Goal: Transaction & Acquisition: Book appointment/travel/reservation

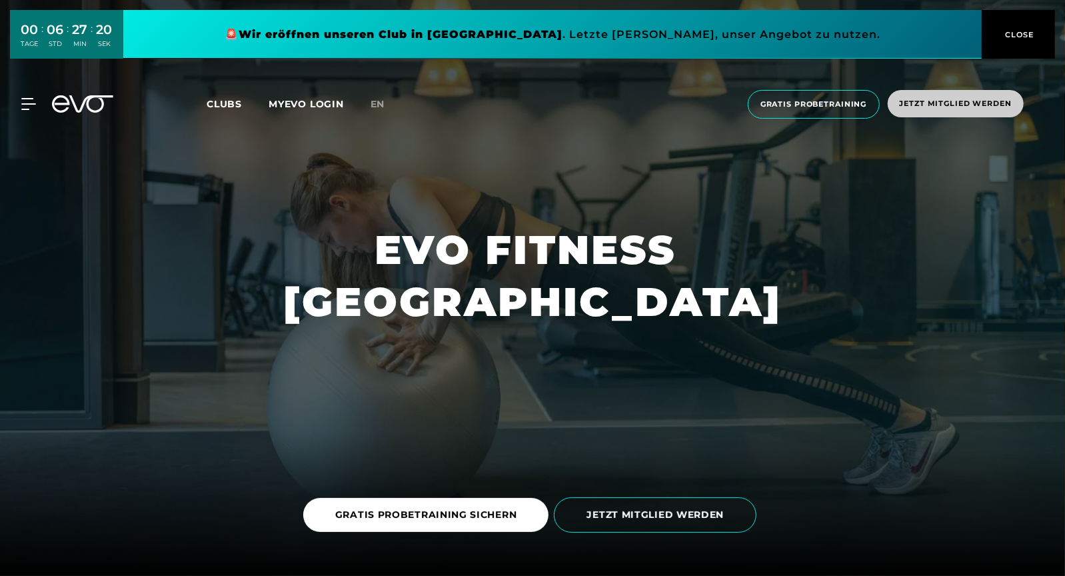
click at [917, 105] on span "Jetzt Mitglied werden" at bounding box center [956, 103] width 112 height 11
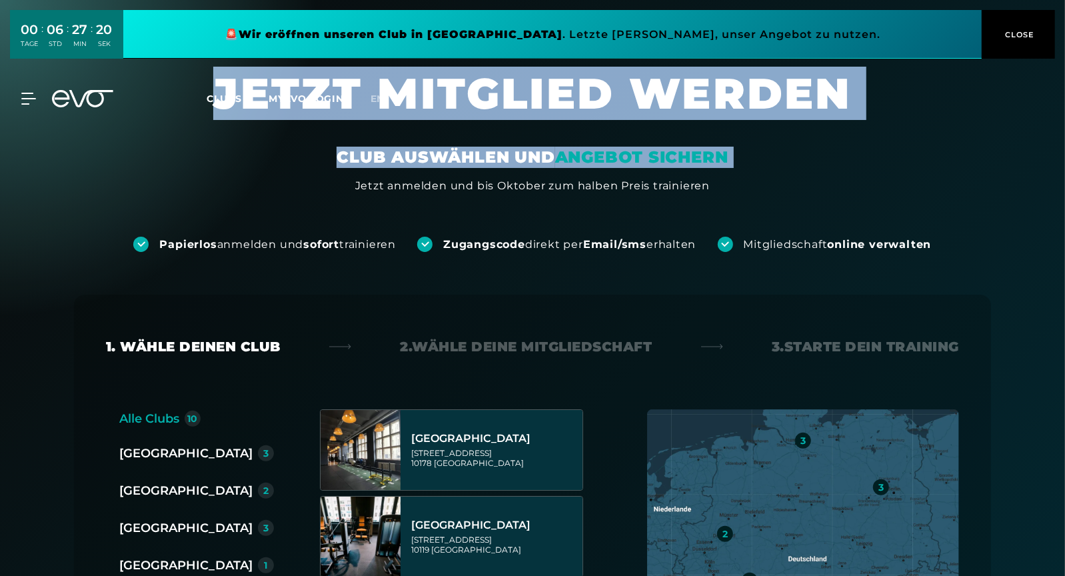
drag, startPoint x: 917, startPoint y: 105, endPoint x: 761, endPoint y: 154, distance: 163.0
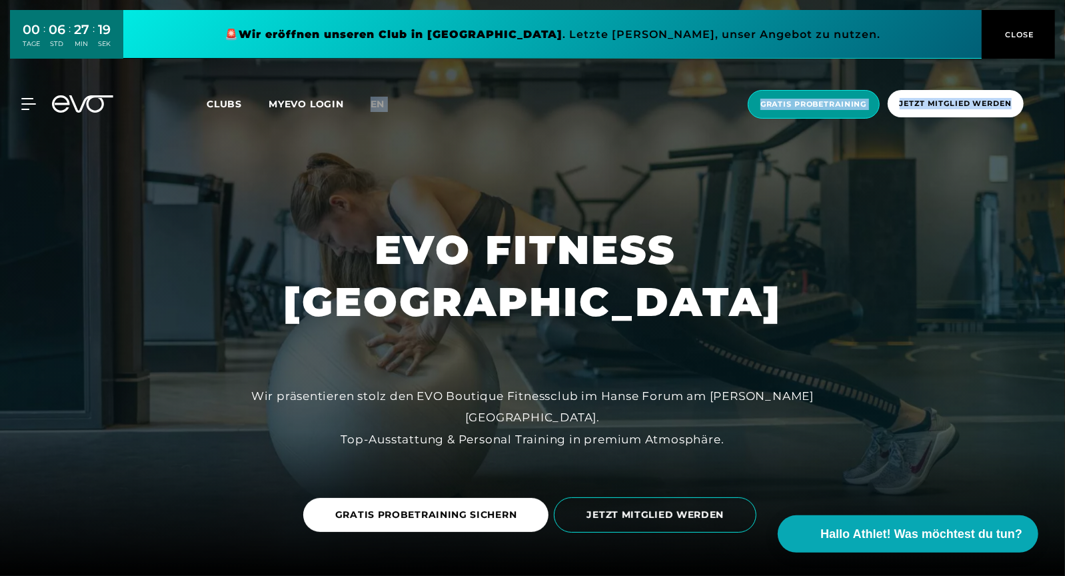
click at [823, 101] on span "Gratis Probetraining" at bounding box center [814, 104] width 107 height 11
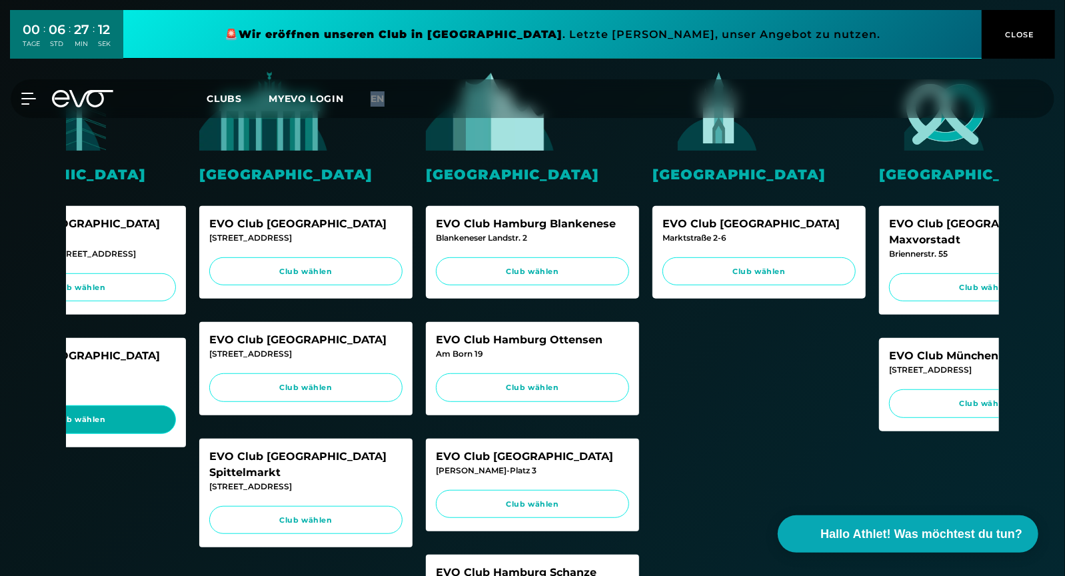
scroll to position [0, 107]
click at [125, 414] on span "Club wählen" at bounding box center [79, 419] width 168 height 11
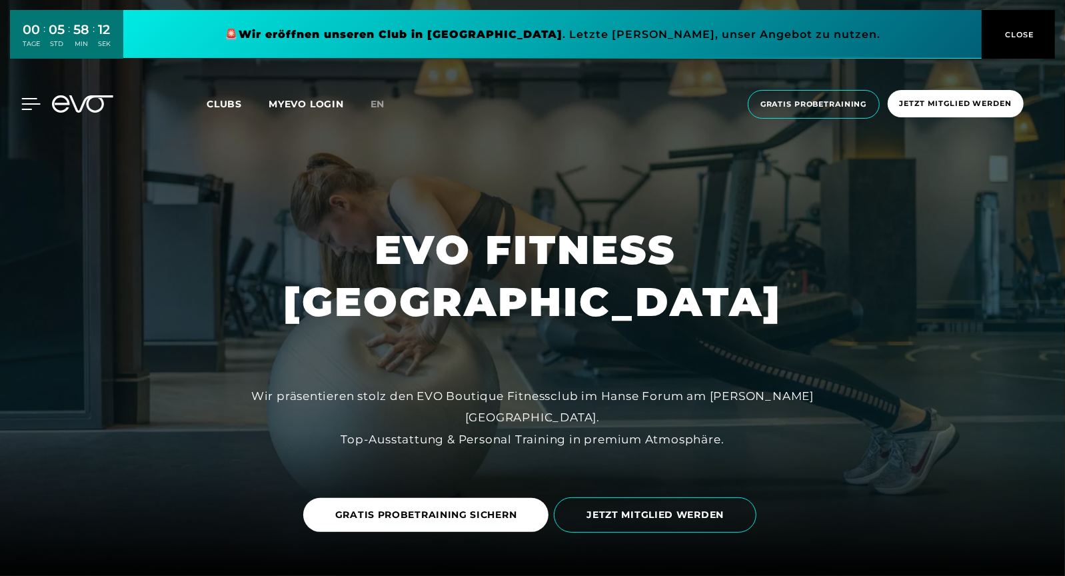
click at [28, 104] on icon at bounding box center [31, 104] width 19 height 11
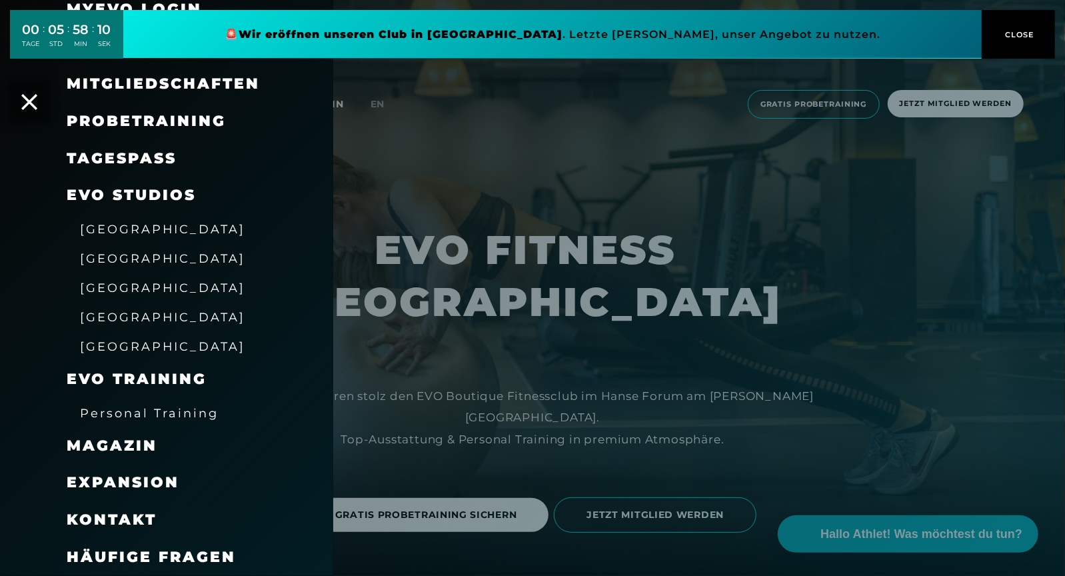
click at [447, 385] on div at bounding box center [532, 288] width 1065 height 576
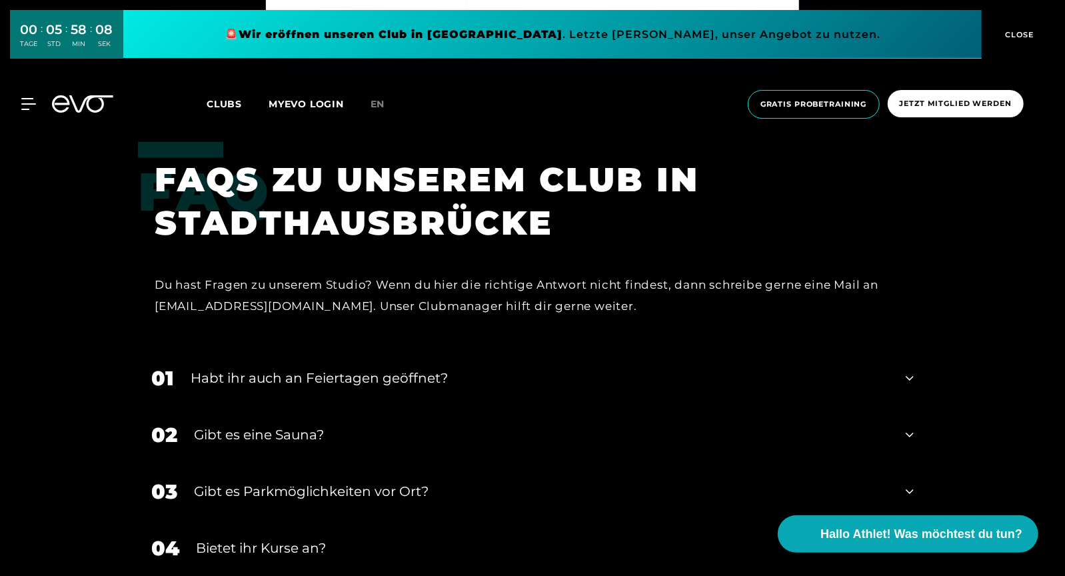
scroll to position [5048, 0]
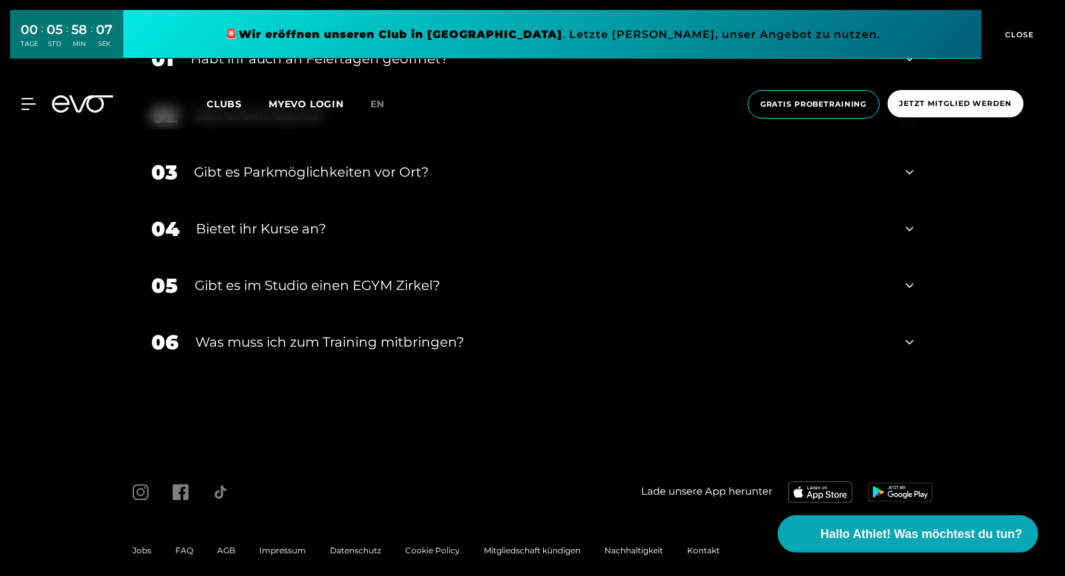
click at [220, 545] on span "AGB" at bounding box center [226, 550] width 18 height 10
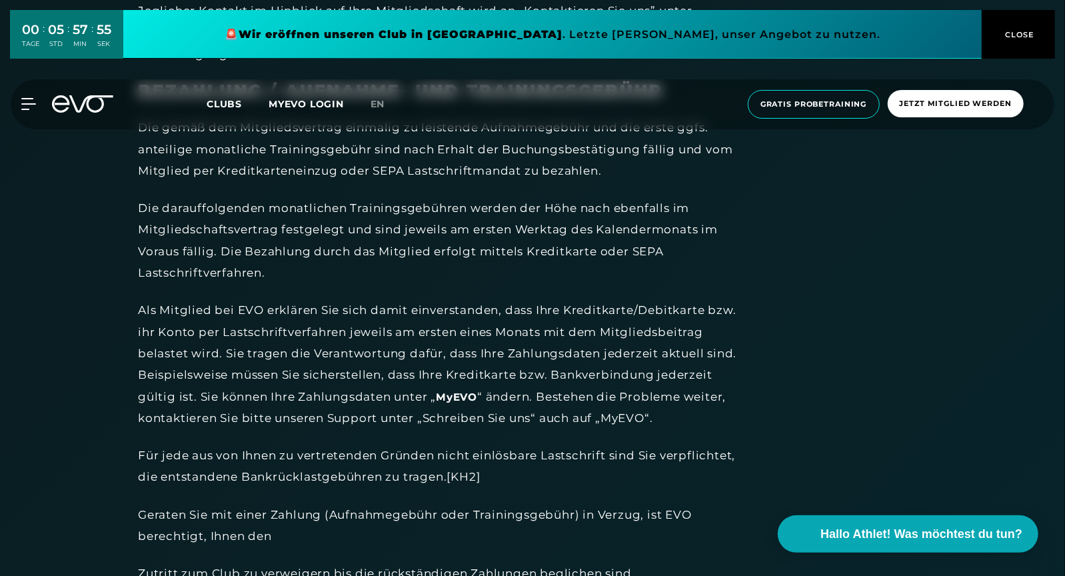
scroll to position [1554, 0]
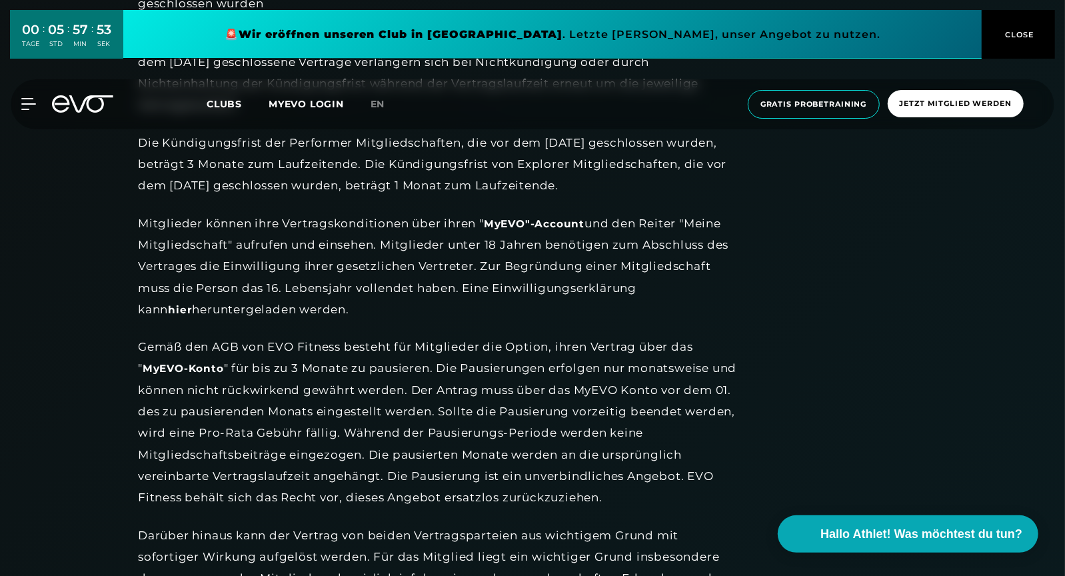
click at [596, 287] on div "Mitglieder können ihre Vertragskonditionen über ihren " MyEVO"-Account und den …" at bounding box center [438, 266] width 600 height 107
click at [192, 304] on link "hier" at bounding box center [180, 311] width 24 height 14
